Goal: Transaction & Acquisition: Download file/media

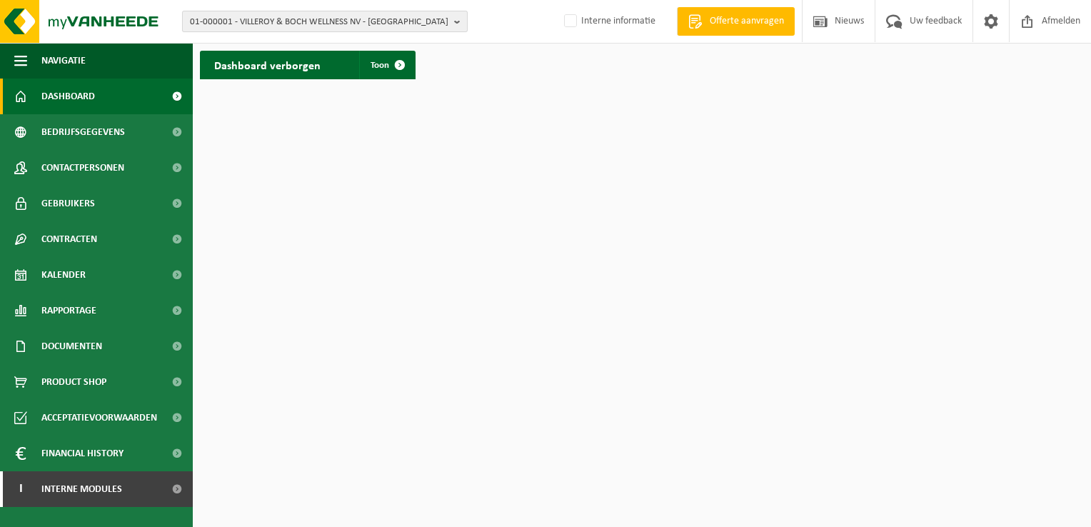
click at [326, 22] on span "01-000001 - VILLEROY & BOCH WELLNESS NV - ROESELARE" at bounding box center [319, 21] width 258 height 21
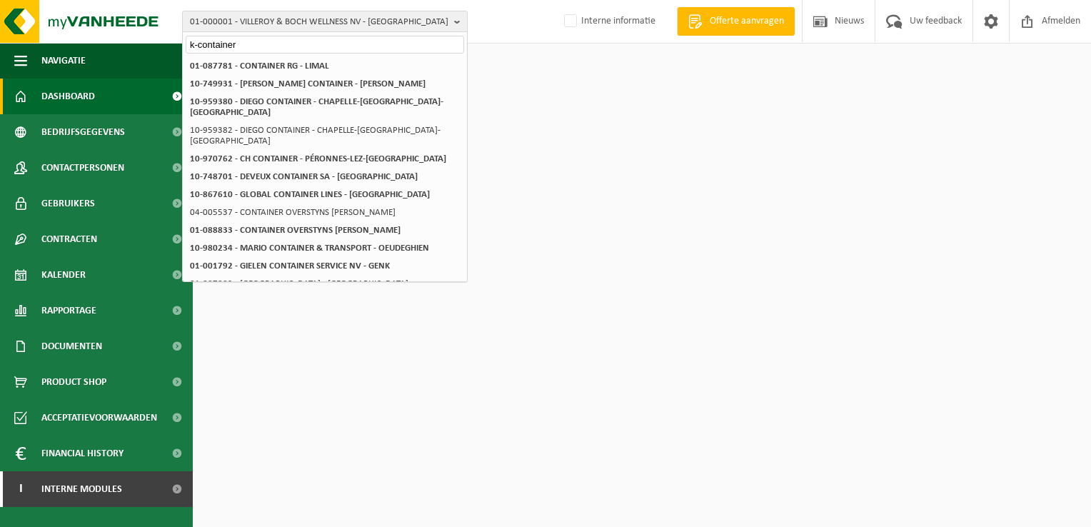
click at [200, 40] on input "k-container" at bounding box center [325, 45] width 278 height 18
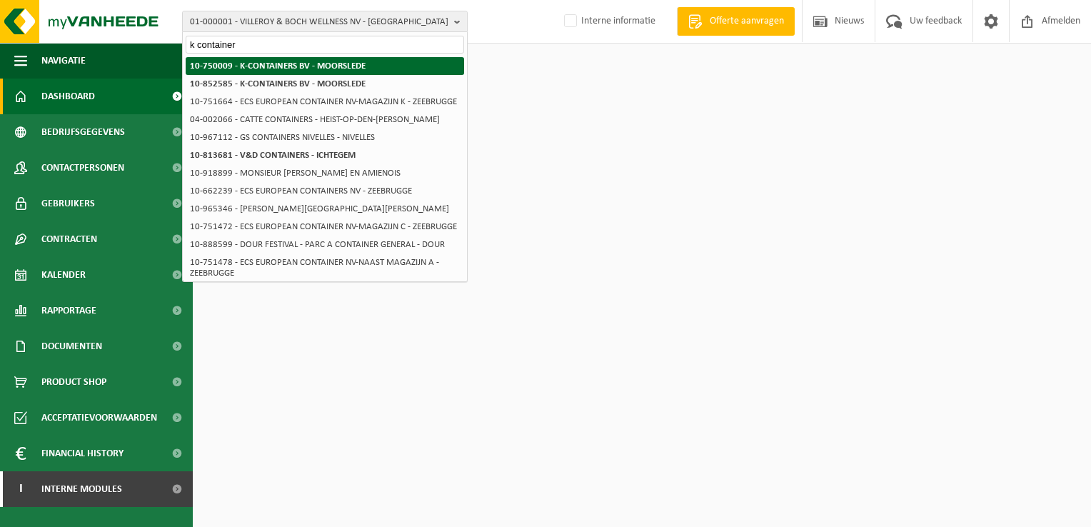
type input "k container"
click at [257, 61] on strong "10-750009 - K-CONTAINERS BV - MOORSLEDE" at bounding box center [278, 65] width 176 height 9
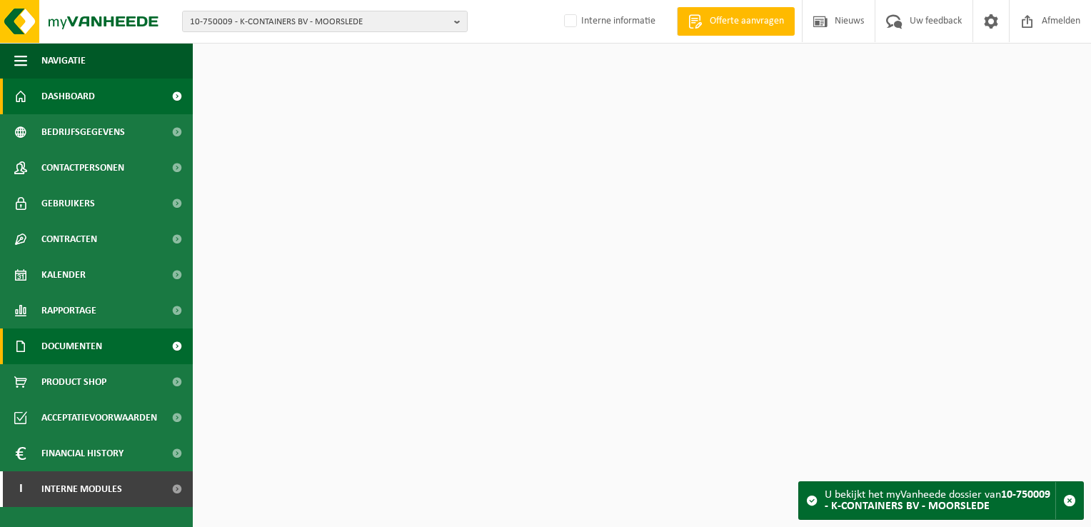
click at [81, 336] on span "Documenten" at bounding box center [71, 346] width 61 height 36
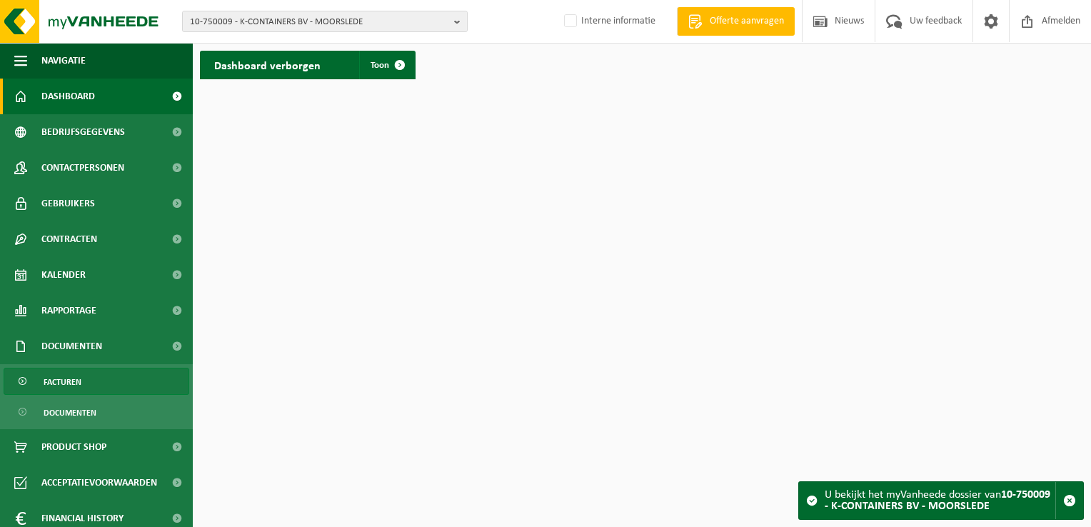
click at [86, 381] on link "Facturen" at bounding box center [97, 381] width 186 height 27
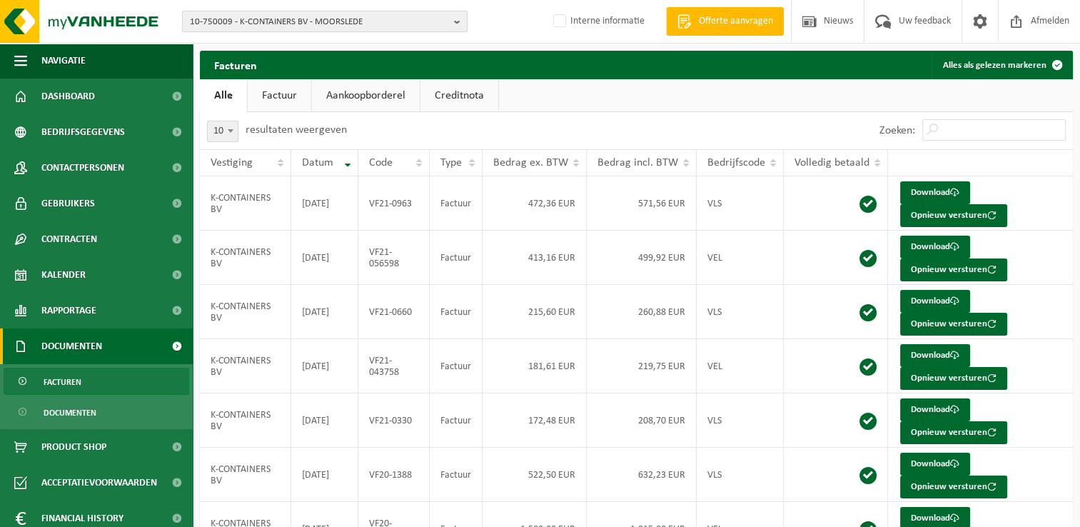
click at [304, 26] on span "10-750009 - K-CONTAINERS BV - MOORSLEDE" at bounding box center [319, 21] width 258 height 21
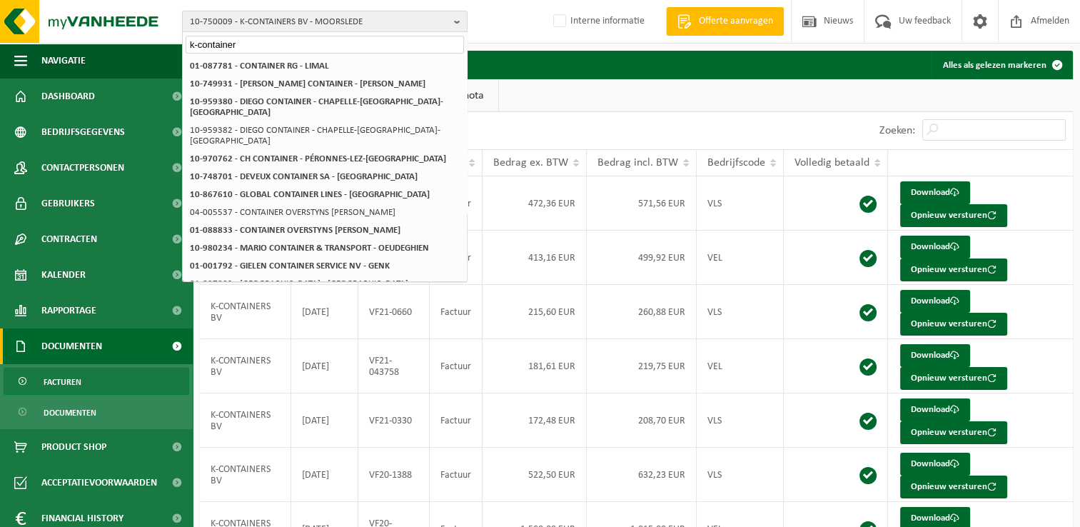
click at [198, 44] on input "k-container" at bounding box center [325, 45] width 278 height 18
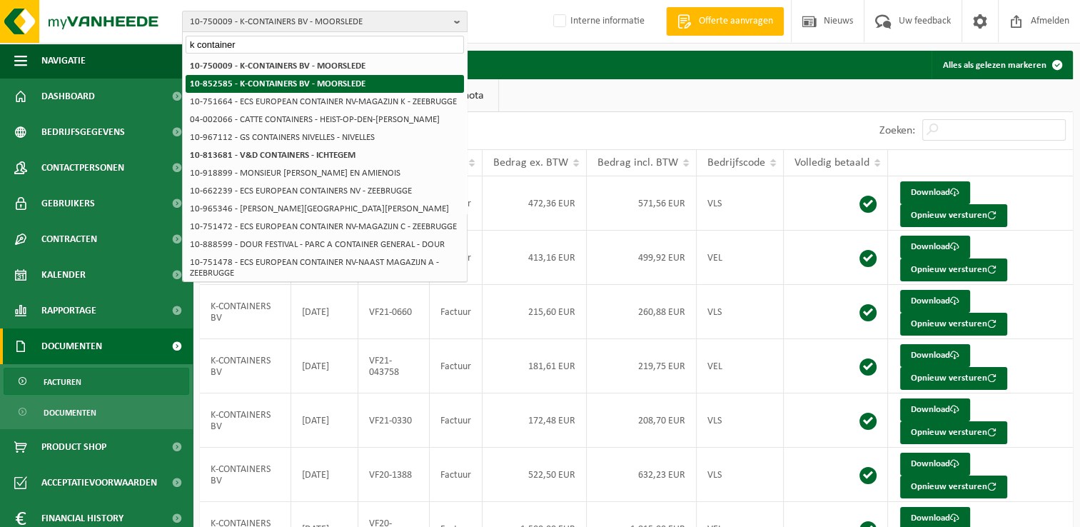
type input "k container"
click at [263, 80] on strong "10-852585 - K-CONTAINERS BV - MOORSLEDE" at bounding box center [278, 83] width 176 height 9
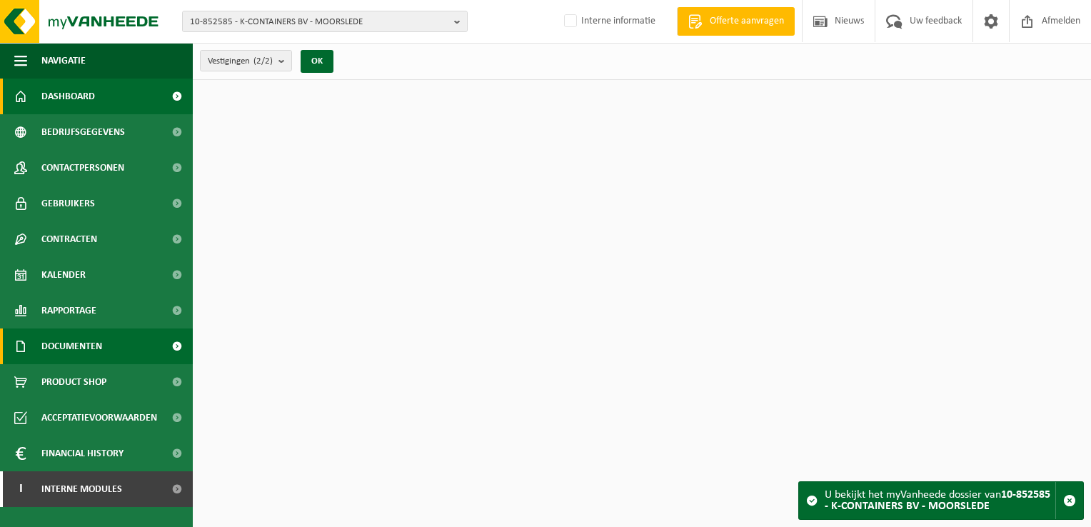
click at [113, 355] on link "Documenten" at bounding box center [96, 346] width 193 height 36
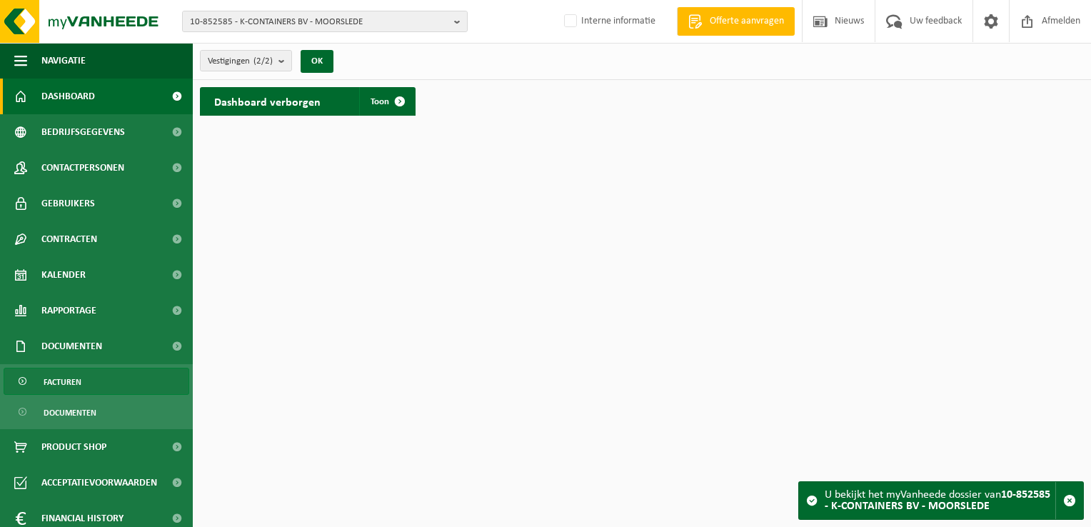
click at [106, 389] on link "Facturen" at bounding box center [97, 381] width 186 height 27
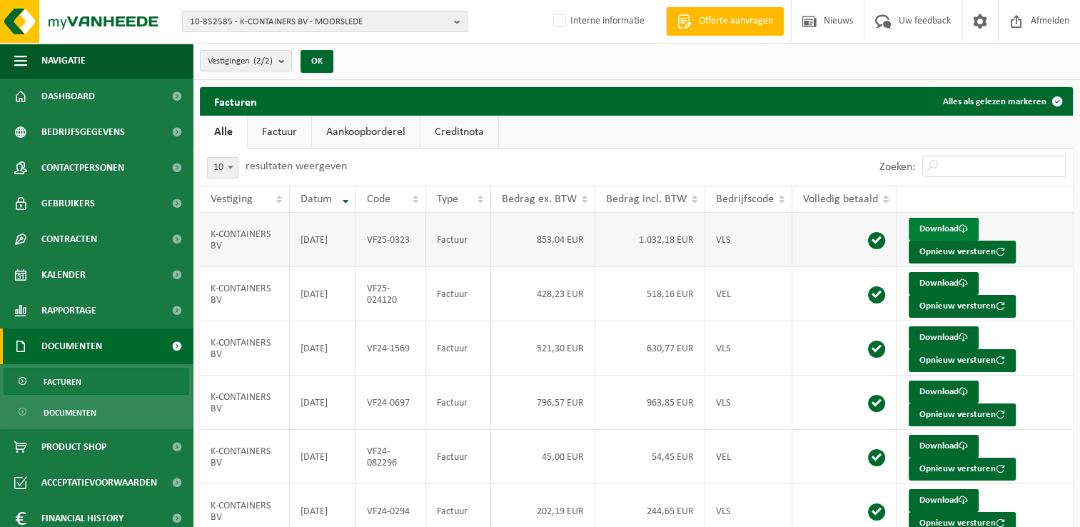
click at [939, 229] on link "Download" at bounding box center [944, 229] width 70 height 23
